Goal: Task Accomplishment & Management: Use online tool/utility

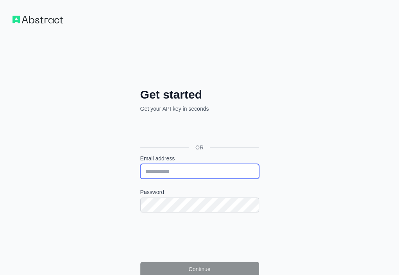
click at [140, 164] on input "Email address" at bounding box center [199, 171] width 119 height 15
paste input "**********"
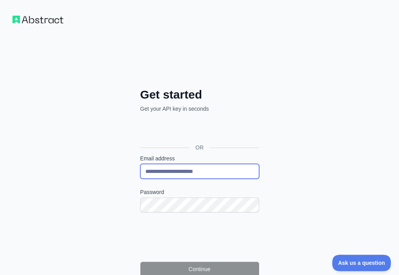
type input "**********"
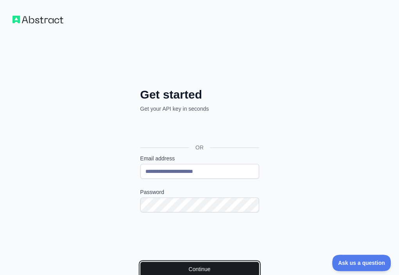
click at [150, 262] on button "Continue" at bounding box center [199, 269] width 119 height 15
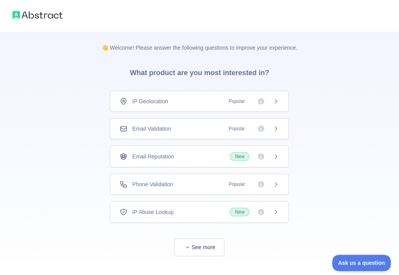
click at [183, 127] on div "Email Validation Popular" at bounding box center [200, 129] width 160 height 8
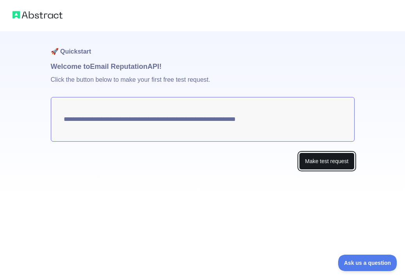
click at [315, 160] on button "Make test request" at bounding box center [326, 162] width 55 height 18
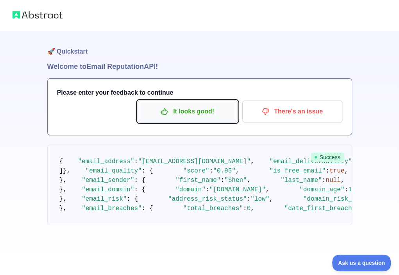
click at [178, 110] on p "It looks good!" at bounding box center [188, 111] width 88 height 13
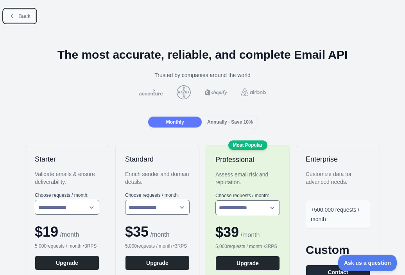
click at [13, 13] on icon at bounding box center [12, 16] width 6 height 6
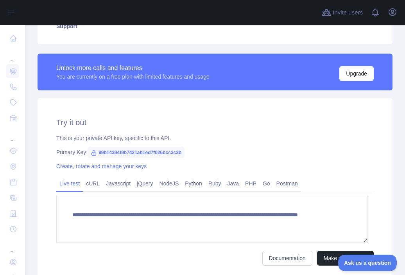
scroll to position [196, 0]
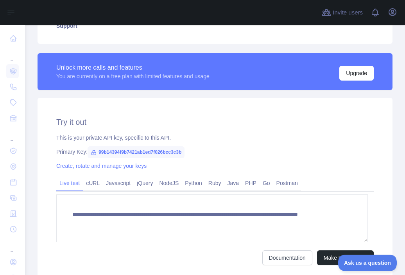
click at [180, 152] on span "99b14394f9b7421ab1ed7f026bcc3c3b" at bounding box center [136, 152] width 97 height 12
click at [202, 135] on div "This is your private API key, specific to this API." at bounding box center [215, 138] width 318 height 8
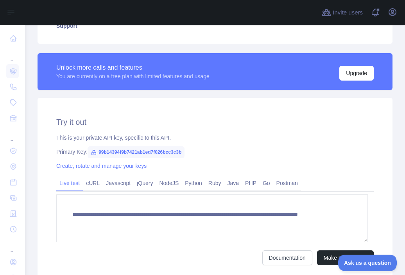
click at [172, 154] on span "99b14394f9b7421ab1ed7f026bcc3c3b" at bounding box center [136, 152] width 97 height 12
copy span "99b14394f9b7421ab1ed7f026bcc3c3b"
